Goal: Task Accomplishment & Management: Use online tool/utility

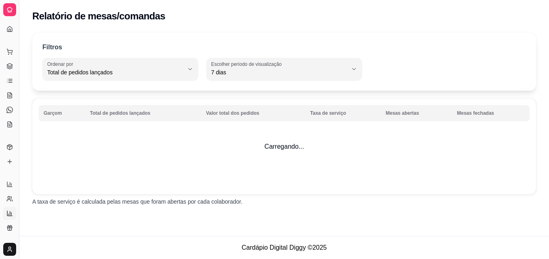
select select "TOTAL_OF_ORDERS"
select select "7"
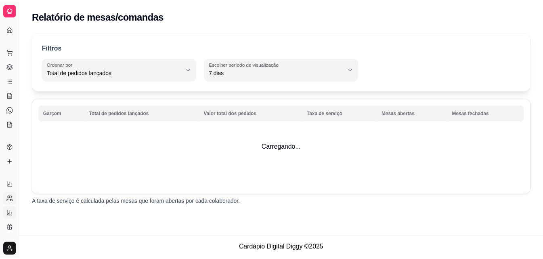
scroll to position [20, 0]
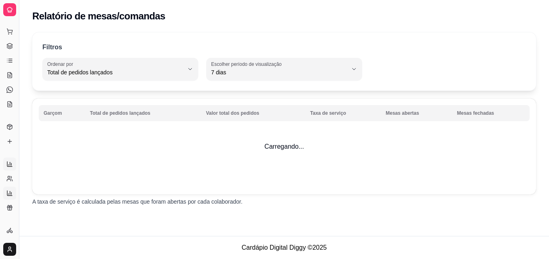
click at [8, 164] on icon at bounding box center [9, 164] width 6 height 6
select select "ALL"
select select "0"
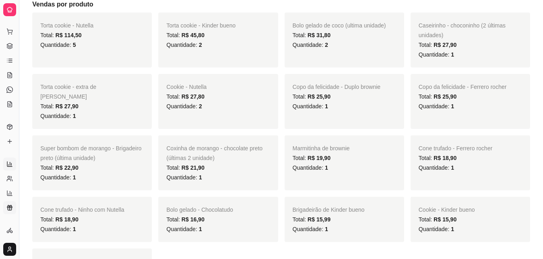
scroll to position [283, 0]
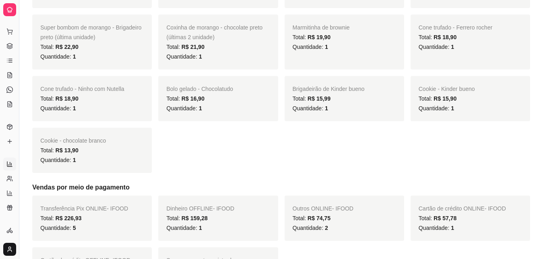
drag, startPoint x: 8, startPoint y: 179, endPoint x: 313, endPoint y: 168, distance: 305.1
click at [7, 127] on link "Produtos" at bounding box center [9, 126] width 13 height 13
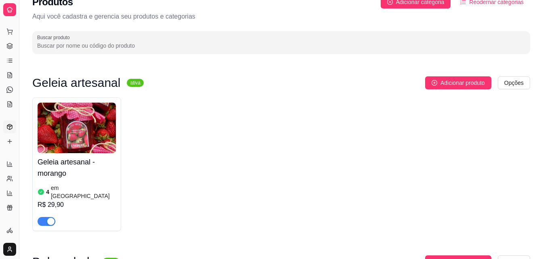
scroll to position [0, 0]
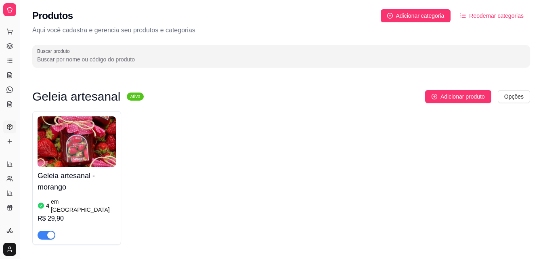
drag, startPoint x: 21, startPoint y: 76, endPoint x: 34, endPoint y: 78, distance: 12.2
click at [6, 160] on link "Relatórios de vendas" at bounding box center [9, 164] width 13 height 13
select select "ALL"
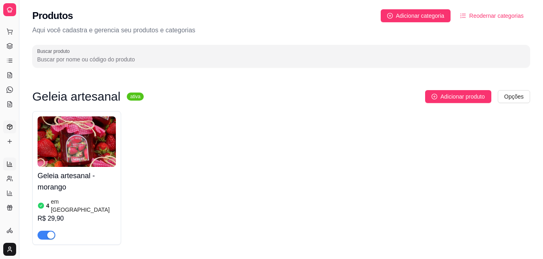
select select "ALL"
select select "0"
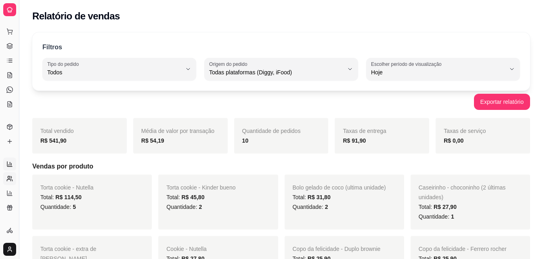
click at [11, 174] on link "Relatório de clientes" at bounding box center [9, 178] width 13 height 13
select select "30"
select select "HIGHEST_TOTAL_SPENT_WITH_ORDERS"
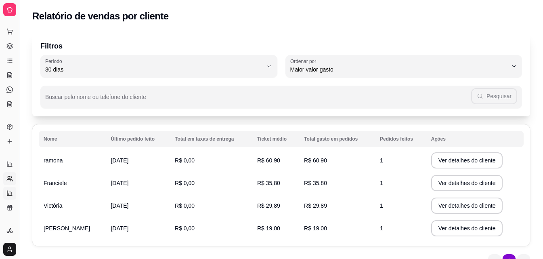
click at [6, 194] on icon at bounding box center [9, 193] width 6 height 6
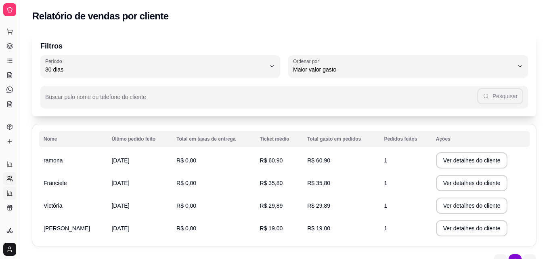
select select "TOTAL_OF_ORDERS"
select select "7"
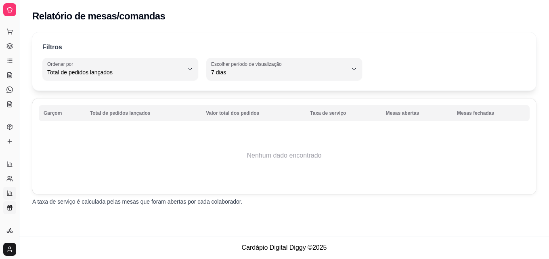
click at [14, 207] on link "Relatório de fidelidade novo" at bounding box center [9, 207] width 13 height 13
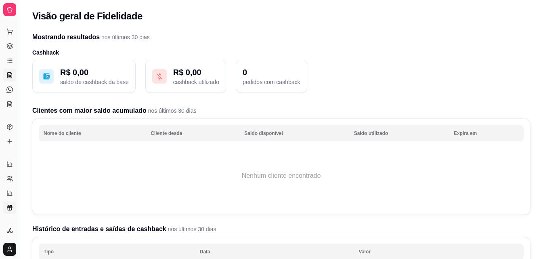
click at [11, 75] on icon at bounding box center [9, 75] width 6 height 6
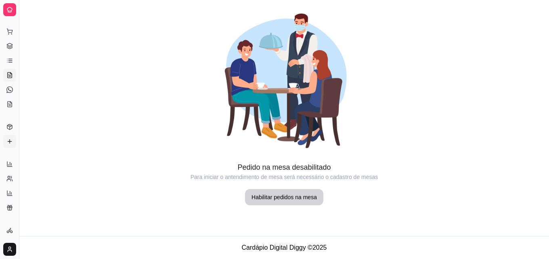
click at [7, 142] on icon at bounding box center [9, 141] width 6 height 6
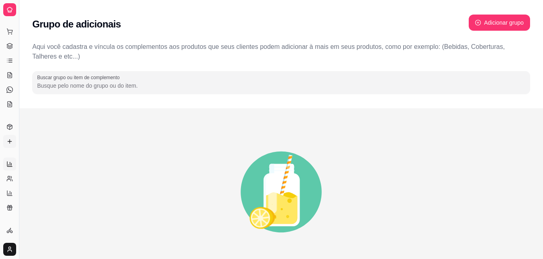
click at [8, 161] on icon at bounding box center [9, 164] width 6 height 6
select select "ALL"
select select "0"
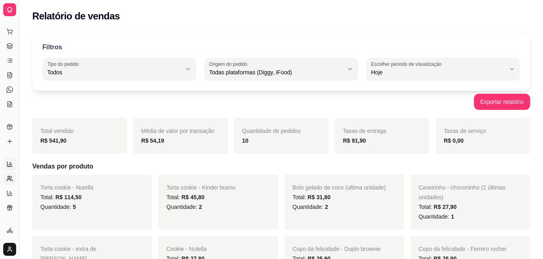
click at [7, 180] on icon at bounding box center [9, 180] width 4 height 2
select select "30"
select select "HIGHEST_TOTAL_SPENT_WITH_ORDERS"
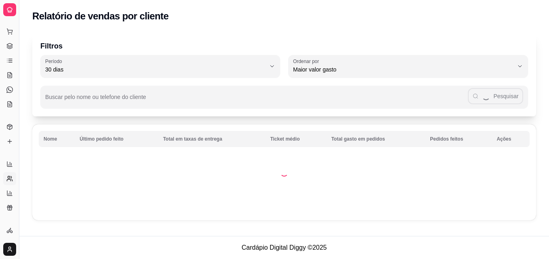
click at [8, 185] on ul "Relatórios de vendas Relatório de clientes Relatório de mesas Relatório de fide…" at bounding box center [9, 186] width 13 height 57
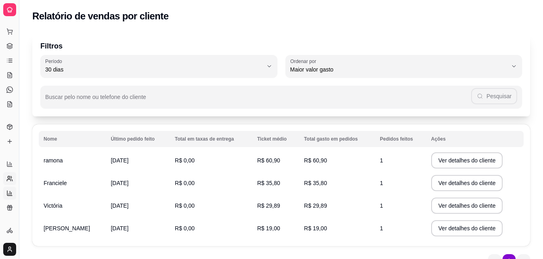
click at [8, 189] on link "Relatório de mesas" at bounding box center [9, 193] width 13 height 13
select select "TOTAL_OF_ORDERS"
select select "7"
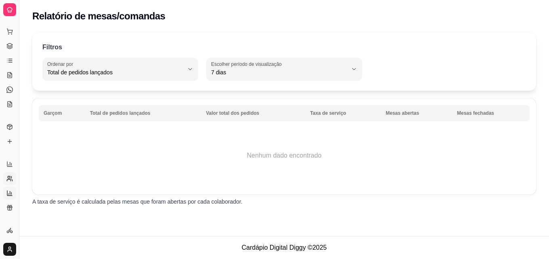
click at [11, 173] on link "Relatório de clientes" at bounding box center [9, 178] width 13 height 13
select select "30"
select select "HIGHEST_TOTAL_SPENT_WITH_ORDERS"
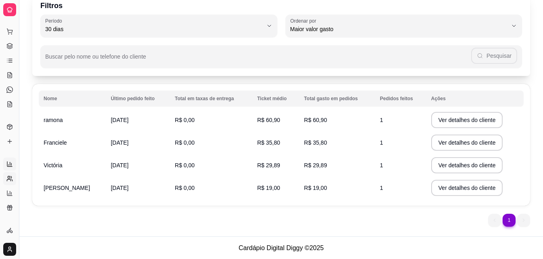
scroll to position [41, 0]
drag, startPoint x: 20, startPoint y: 109, endPoint x: 36, endPoint y: 108, distance: 16.2
click at [50, 107] on div "Diggy Sistema de Gestão D Doceria Engro ... Loja aberta Período gratuito até 15…" at bounding box center [271, 109] width 543 height 300
click at [20, 111] on button "Toggle Sidebar" at bounding box center [19, 129] width 6 height 259
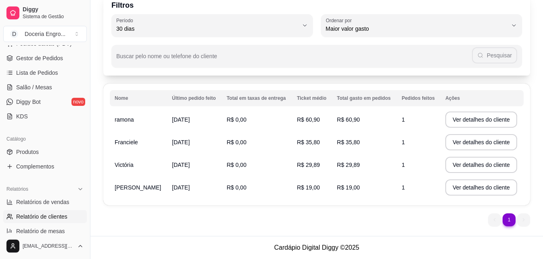
scroll to position [322, 0]
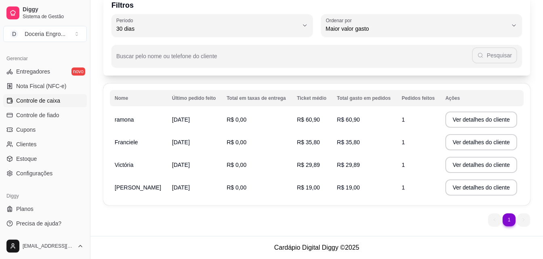
click at [46, 98] on span "Controle de caixa" at bounding box center [38, 101] width 44 height 8
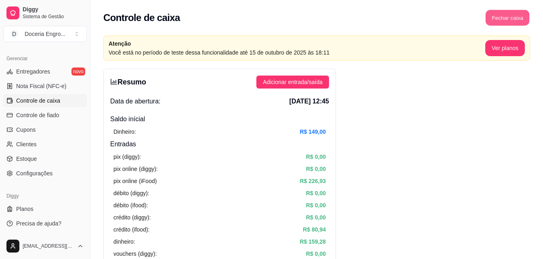
click at [508, 14] on button "Fechar caixa" at bounding box center [508, 18] width 44 height 16
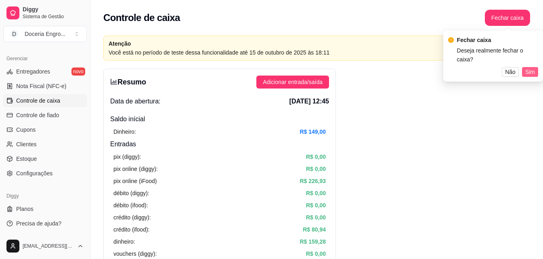
click at [528, 67] on span "Sim" at bounding box center [530, 71] width 10 height 9
